Goal: Find specific page/section: Find specific page/section

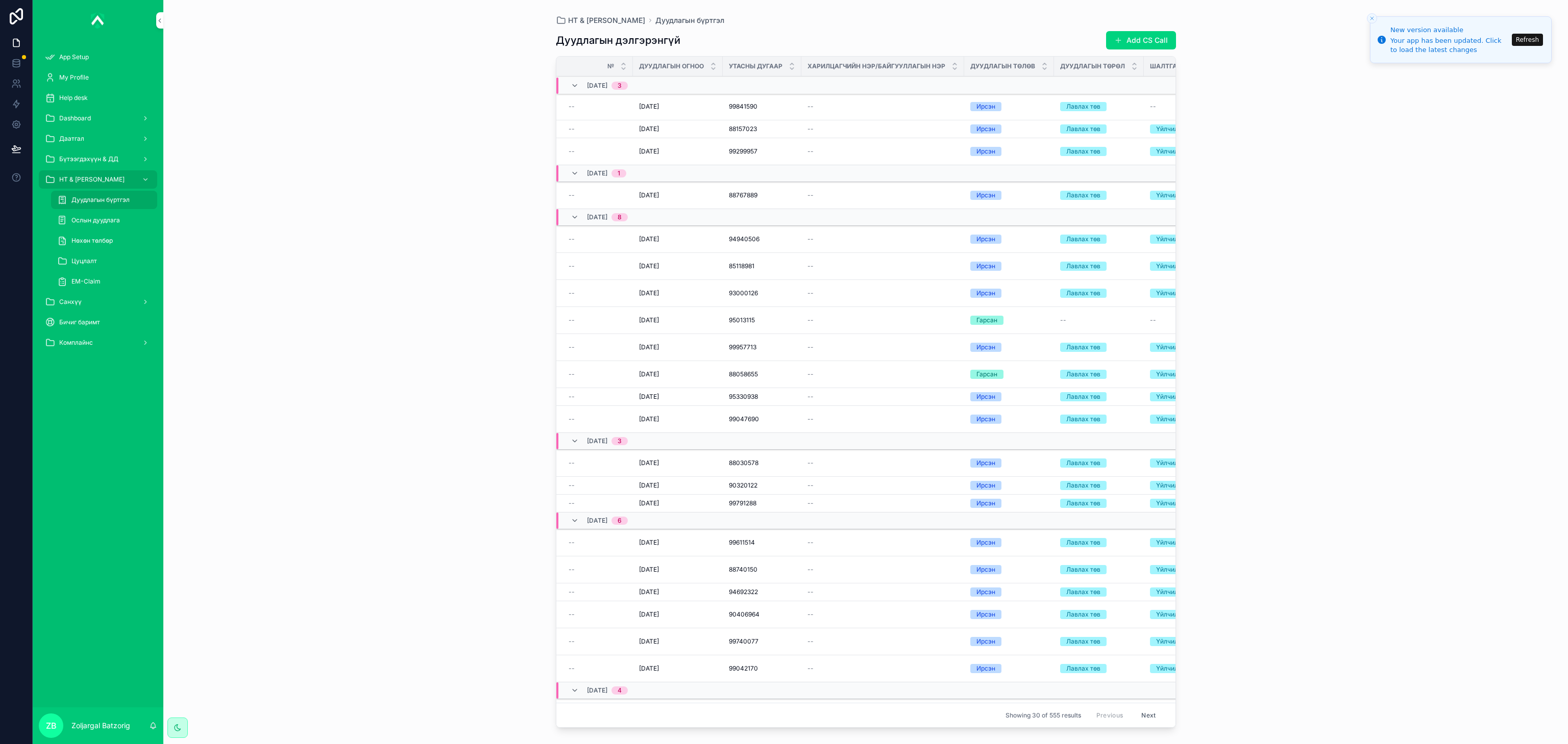
click at [221, 251] on div "НТ & Үйлчилгээ Дуудлагын бүртгэл Дуудлагын дэлгэрэнгүй Add CS Call № Дуудлагын …" at bounding box center [866, 372] width 1405 height 744
click at [122, 284] on div "EM-Claim" at bounding box center [104, 281] width 94 height 16
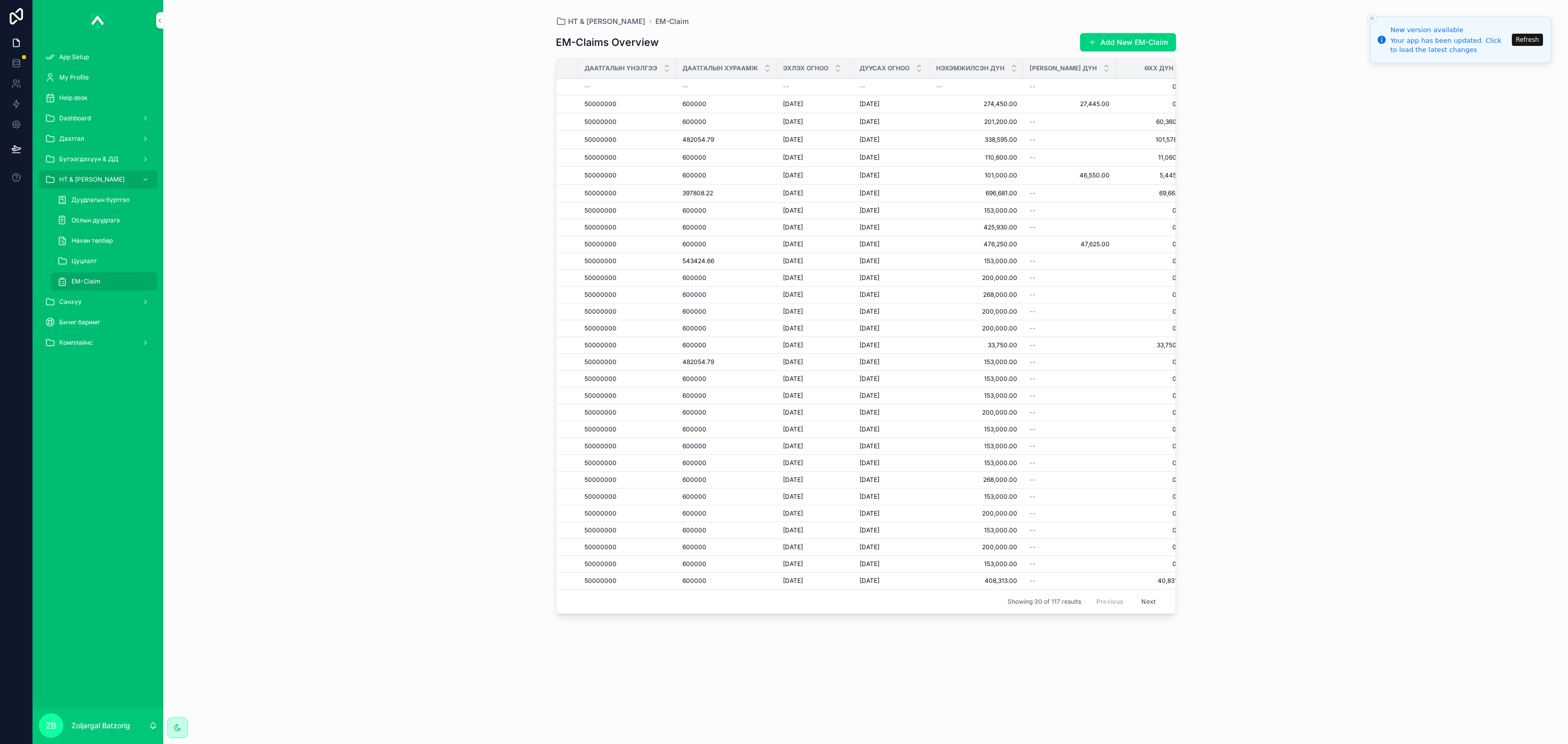
scroll to position [0, 760]
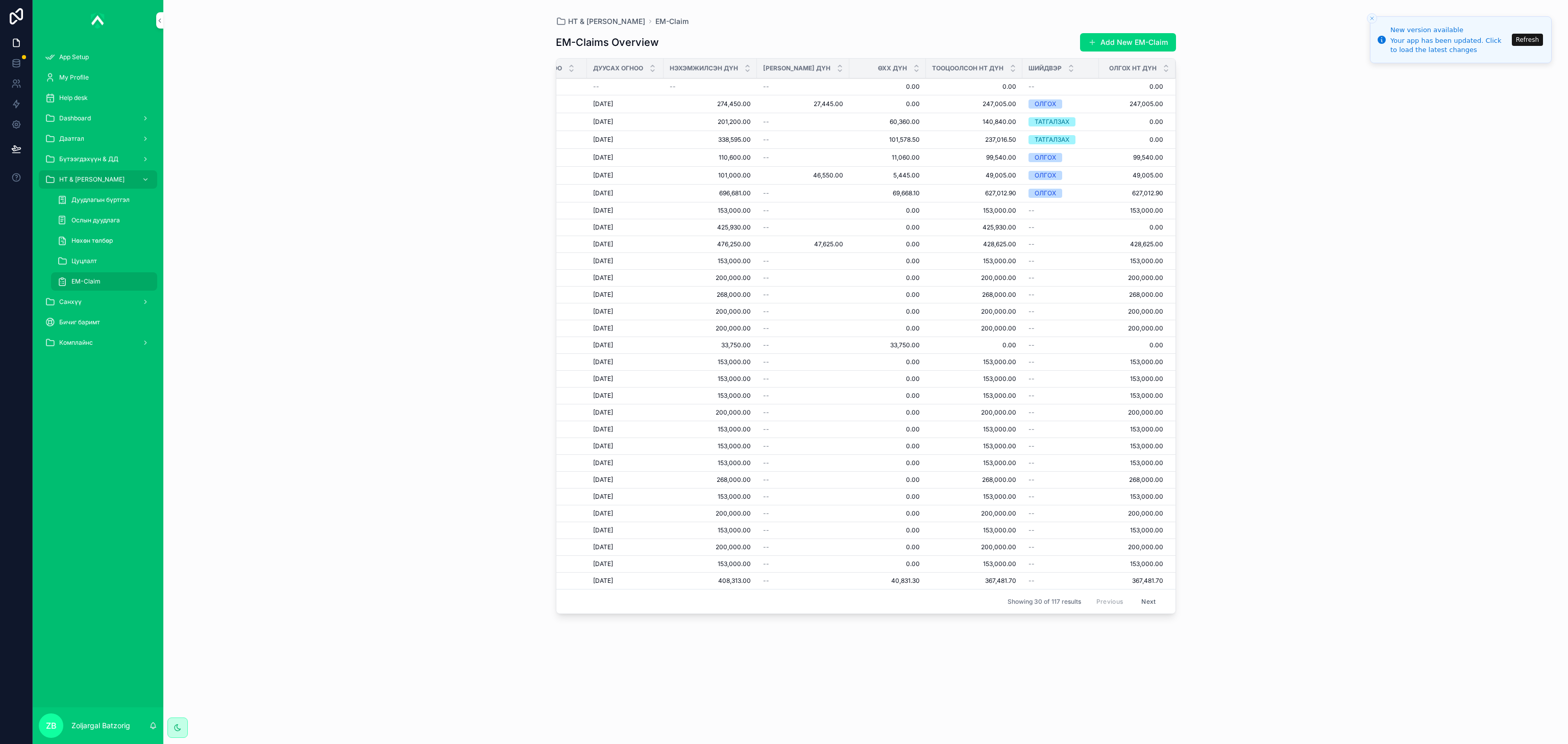
click at [1145, 610] on button "Next" at bounding box center [1148, 602] width 29 height 16
click at [1174, 608] on div "Showing 30 of 117 results Previous Next" at bounding box center [866, 595] width 619 height 24
click at [1144, 602] on button "Next" at bounding box center [1148, 596] width 29 height 16
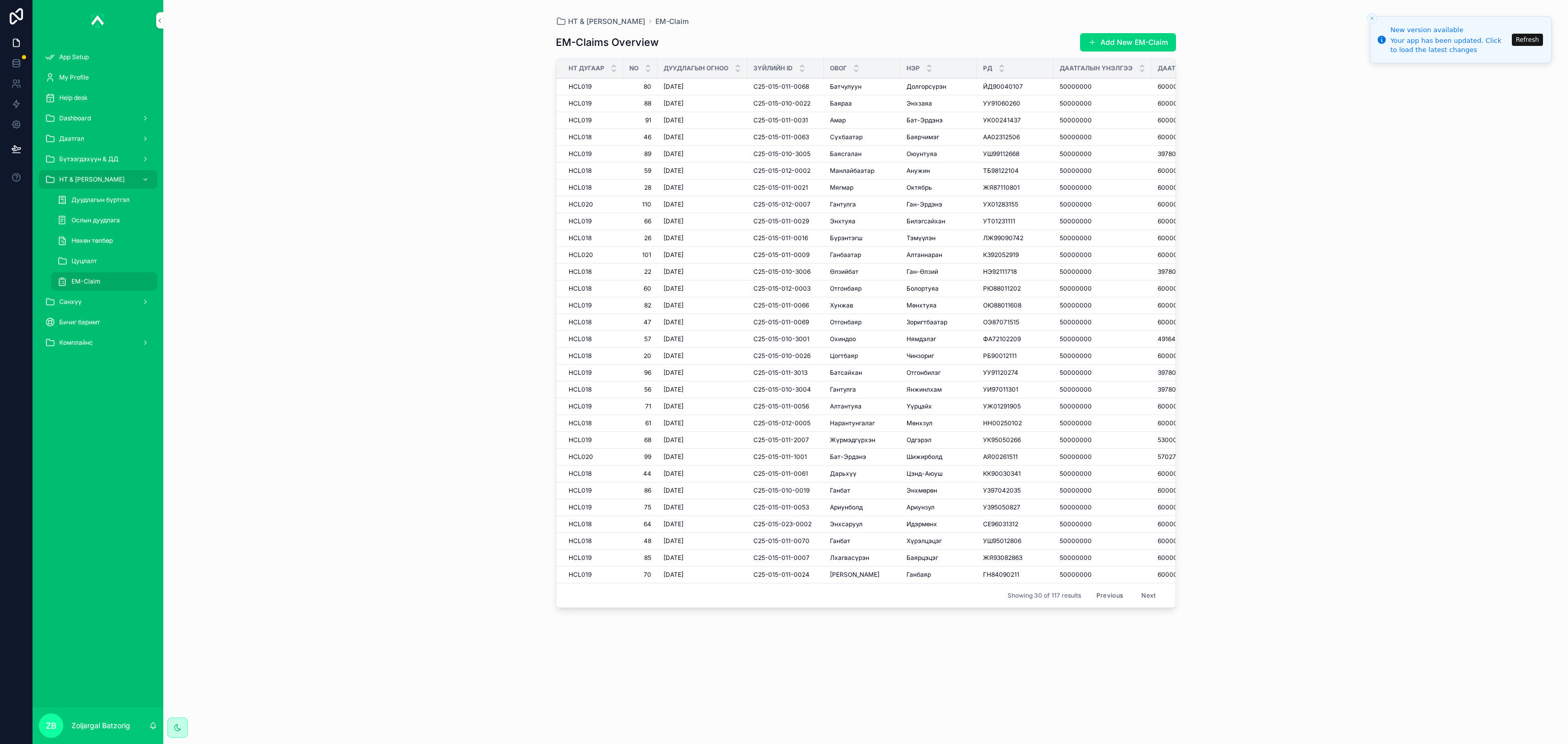
click at [1147, 603] on button "Next" at bounding box center [1148, 596] width 29 height 16
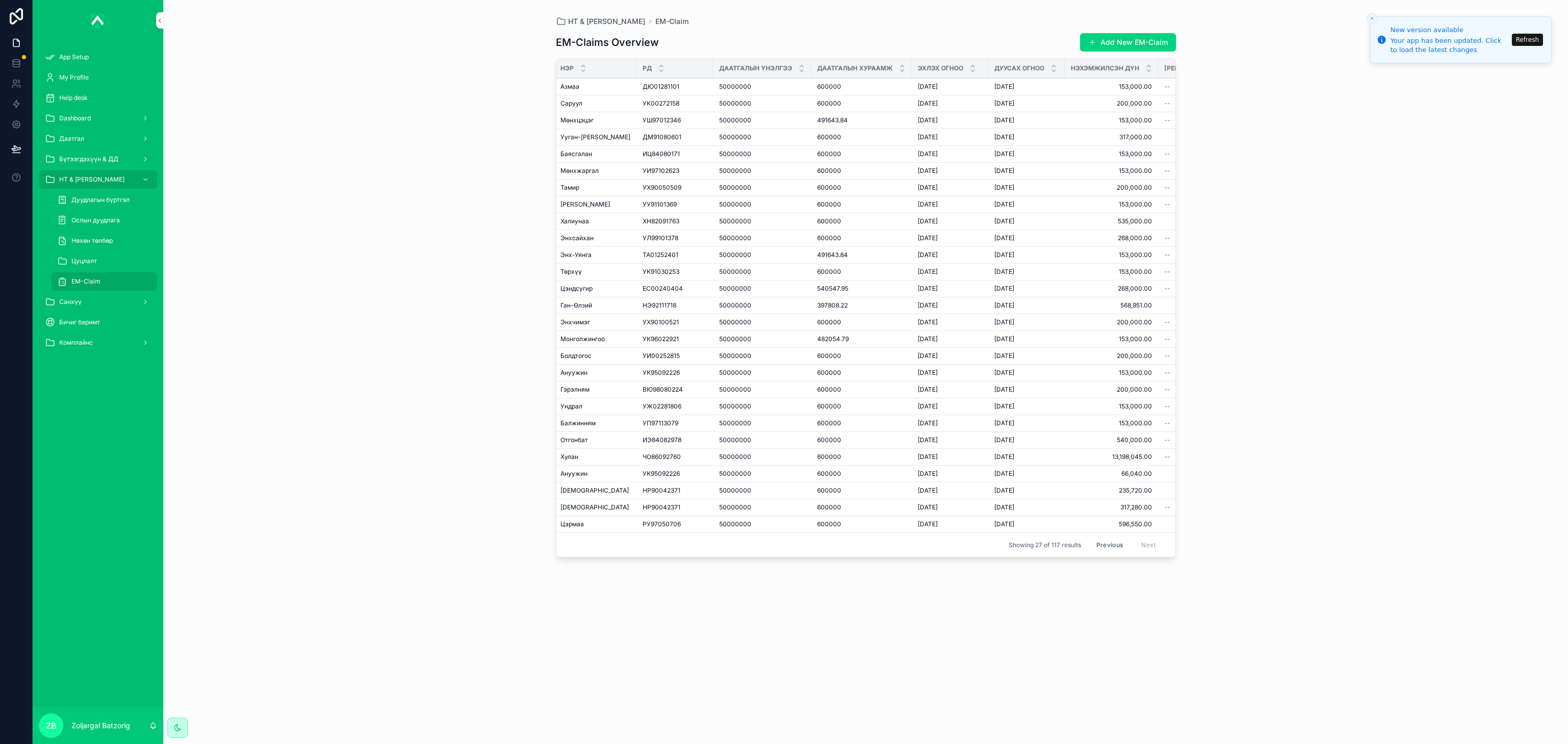
scroll to position [0, 760]
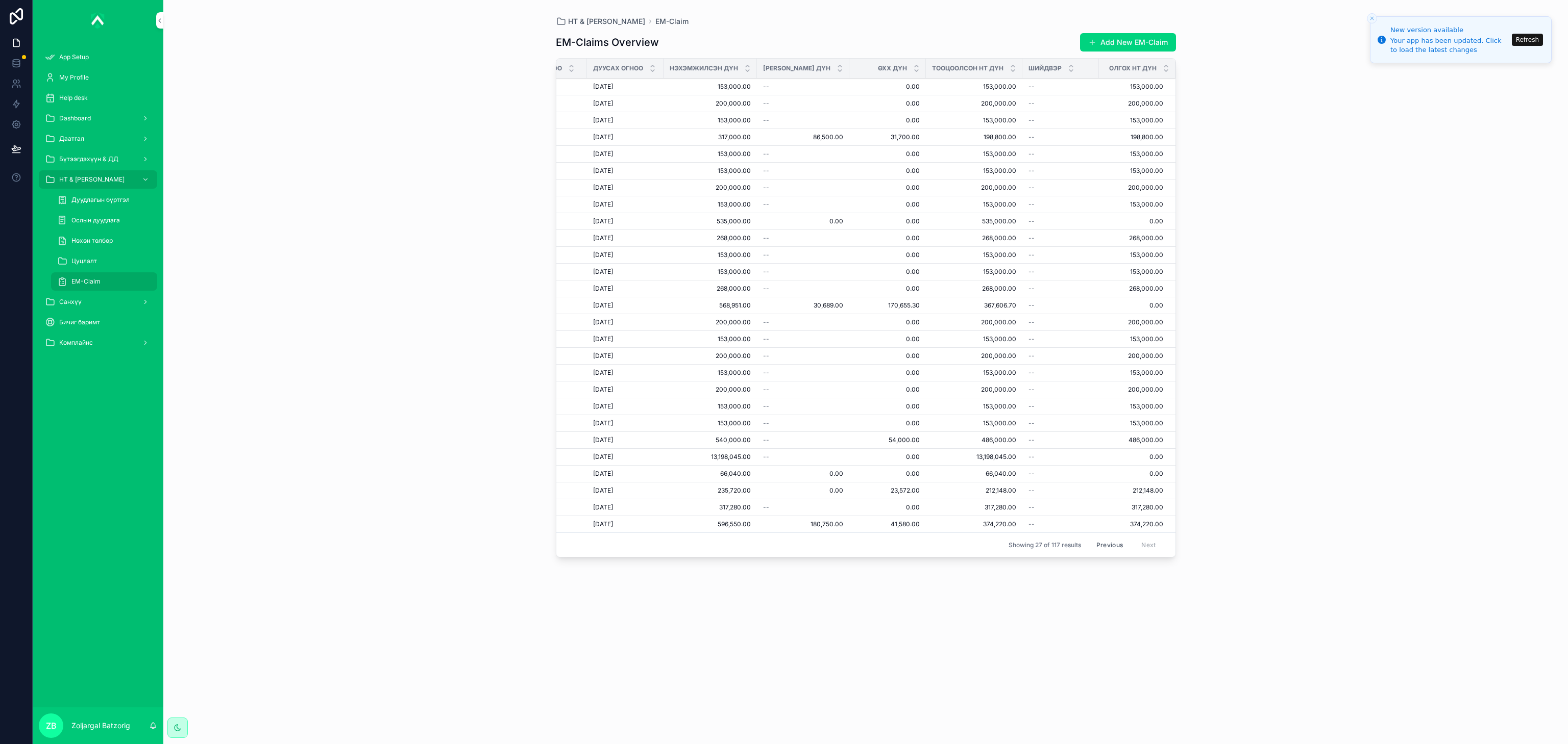
click at [1157, 553] on div "Previous Next" at bounding box center [1126, 545] width 74 height 16
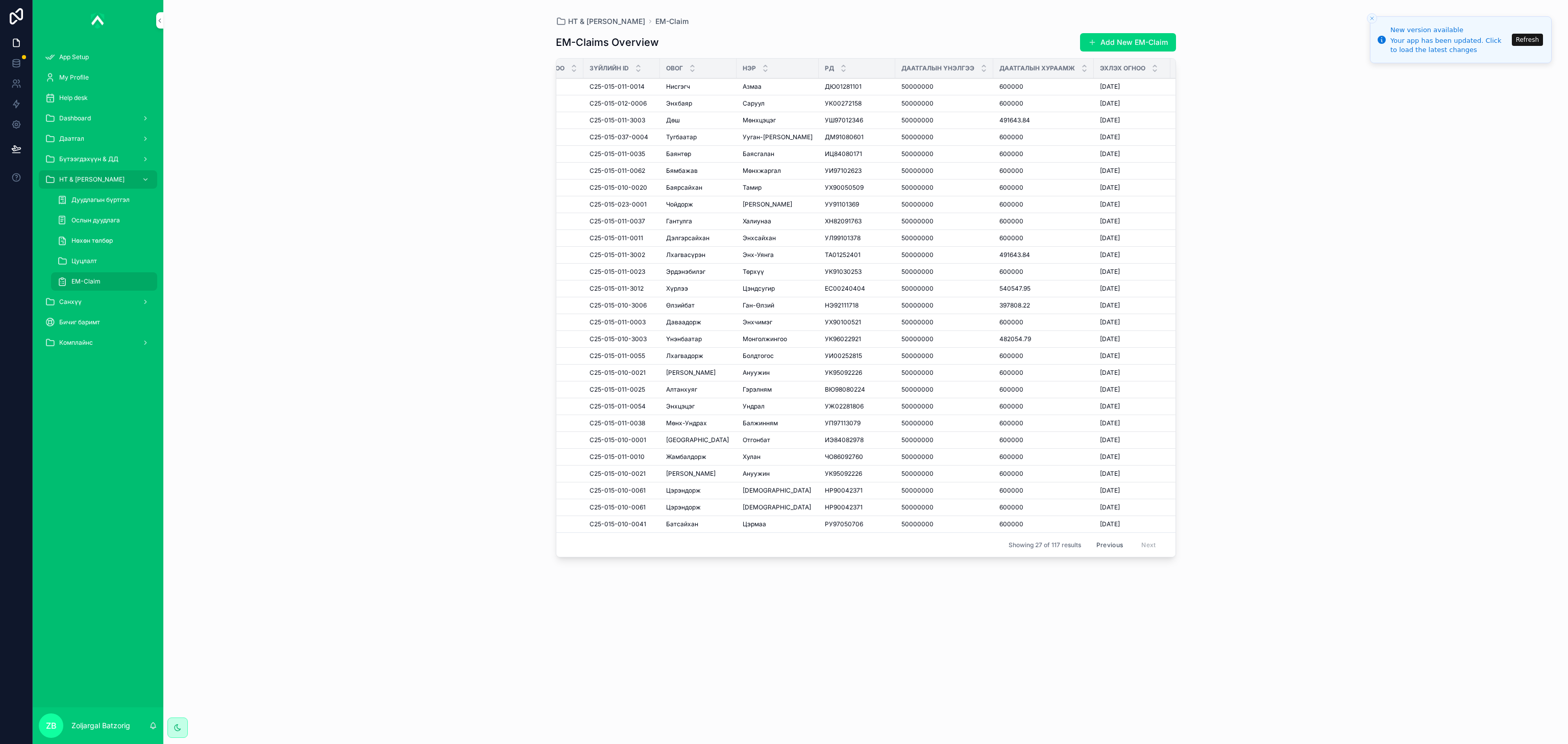
scroll to position [0, 0]
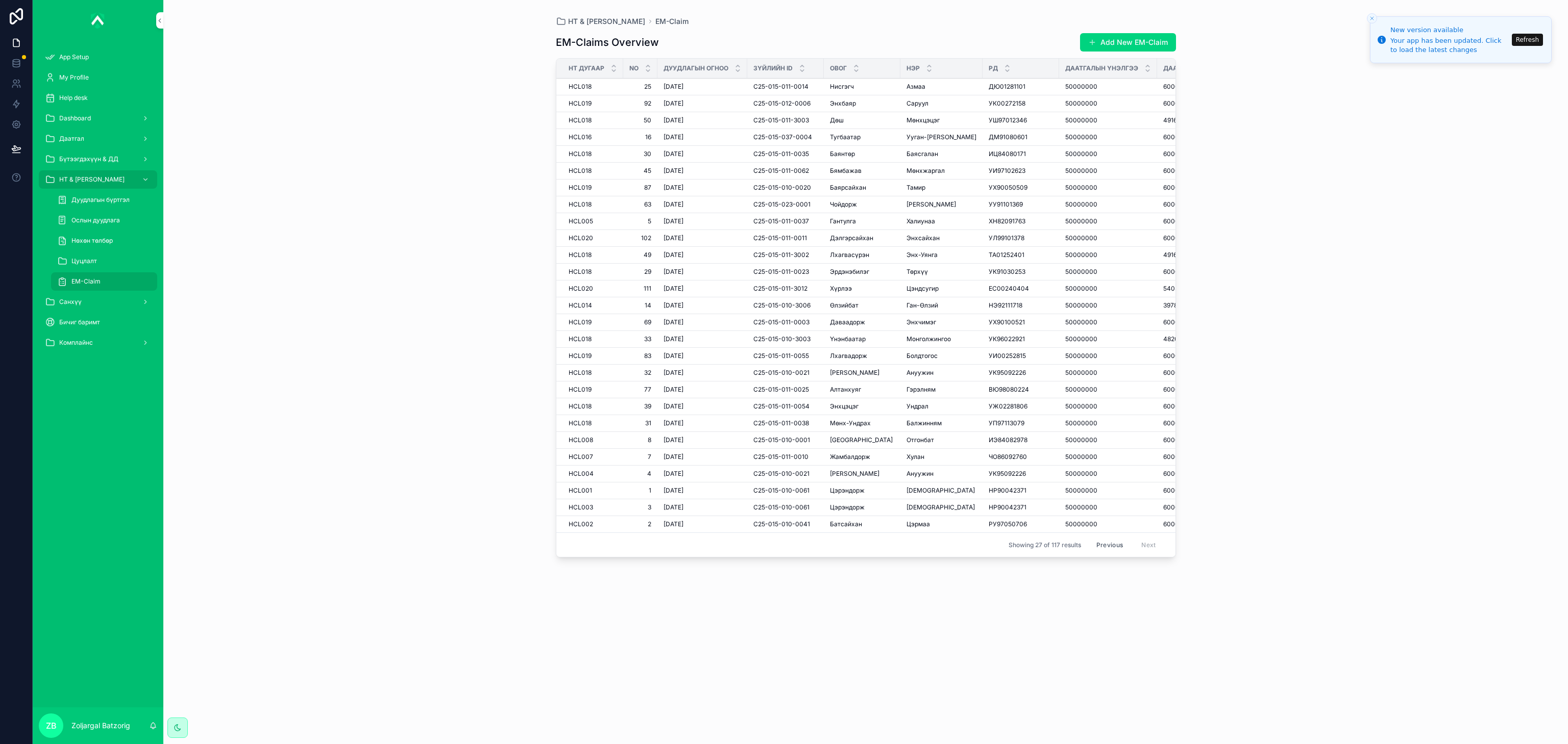
click at [1111, 553] on button "Previous" at bounding box center [1109, 545] width 41 height 16
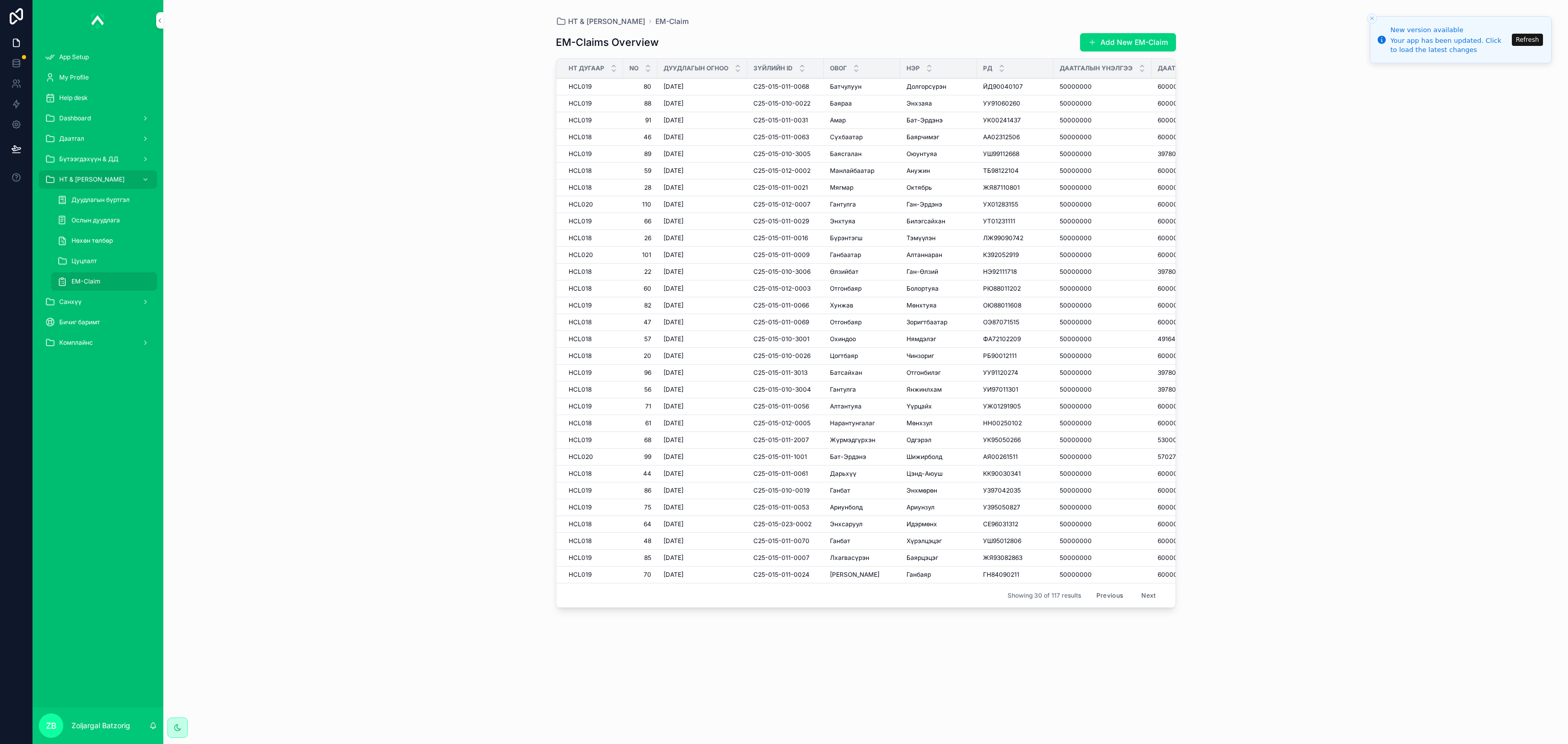
click at [1105, 603] on button "Previous" at bounding box center [1109, 596] width 41 height 16
click at [1100, 603] on button "Previous" at bounding box center [1109, 596] width 41 height 16
click at [1104, 608] on div "Previous Next" at bounding box center [1126, 602] width 74 height 16
click at [1111, 610] on div "Previous Next" at bounding box center [1126, 602] width 74 height 16
